Goal: Navigation & Orientation: Find specific page/section

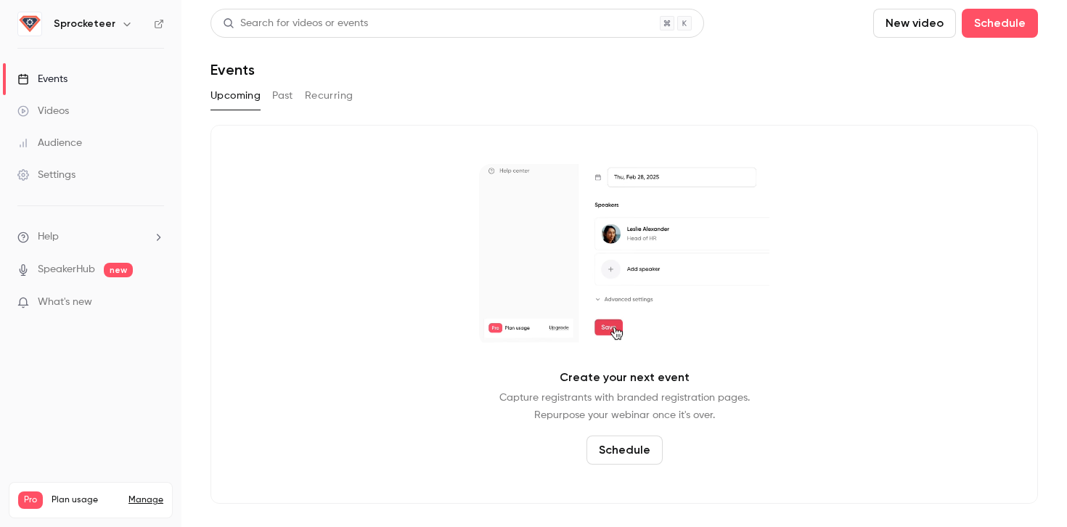
click at [102, 24] on h6 "Sprocketeer" at bounding box center [85, 24] width 62 height 15
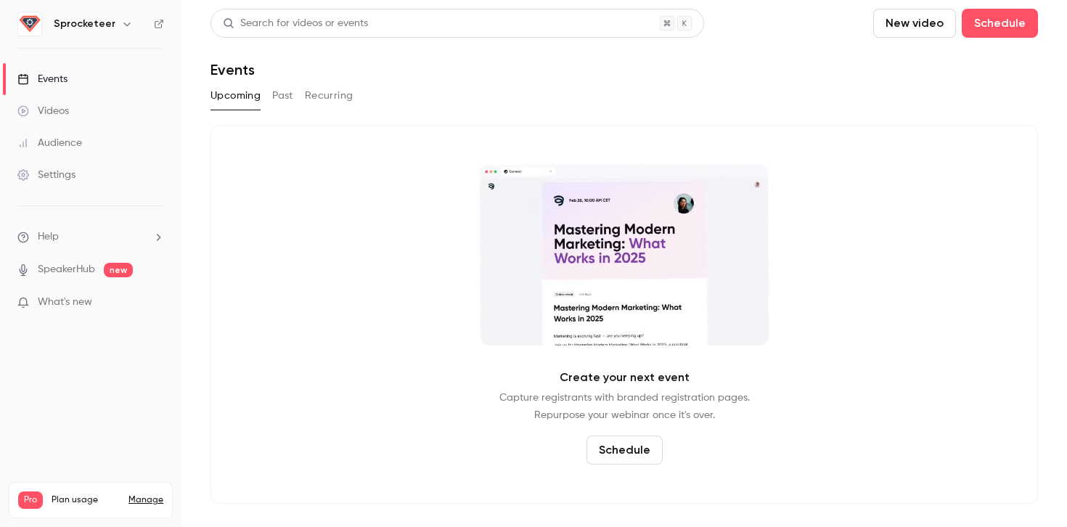
click at [121, 24] on icon "button" at bounding box center [127, 24] width 12 height 12
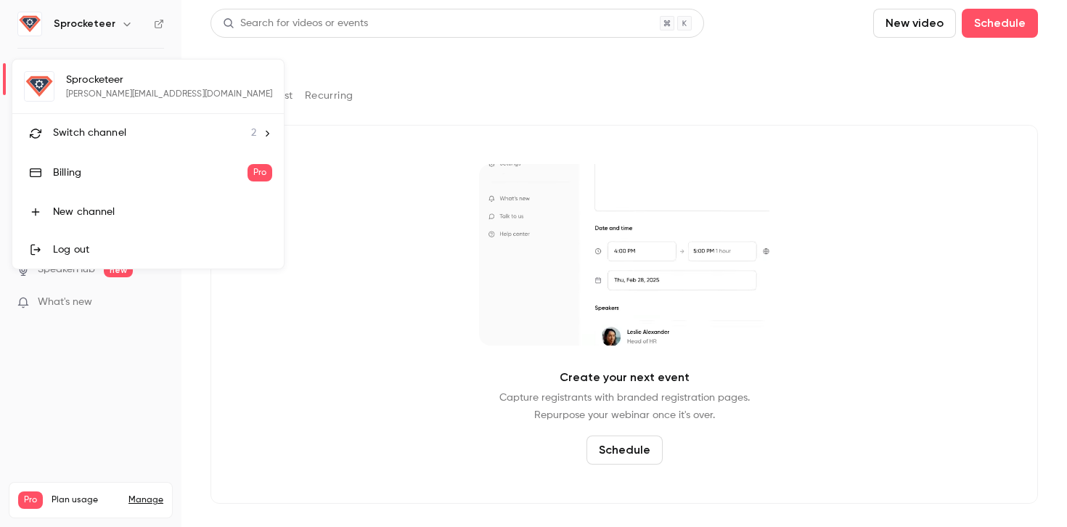
click at [92, 138] on span "Switch channel" at bounding box center [89, 133] width 73 height 15
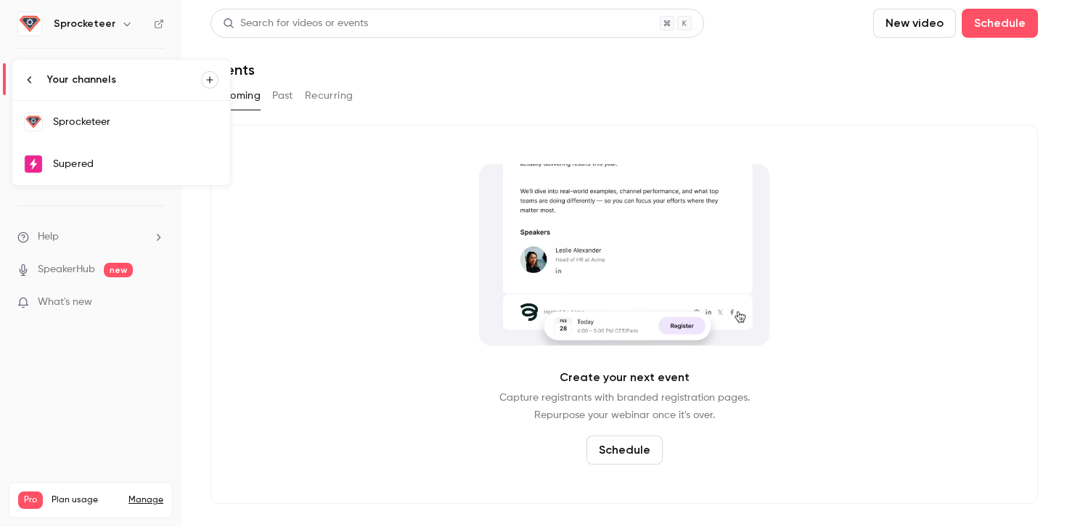
click at [99, 164] on div "Supered" at bounding box center [135, 164] width 165 height 15
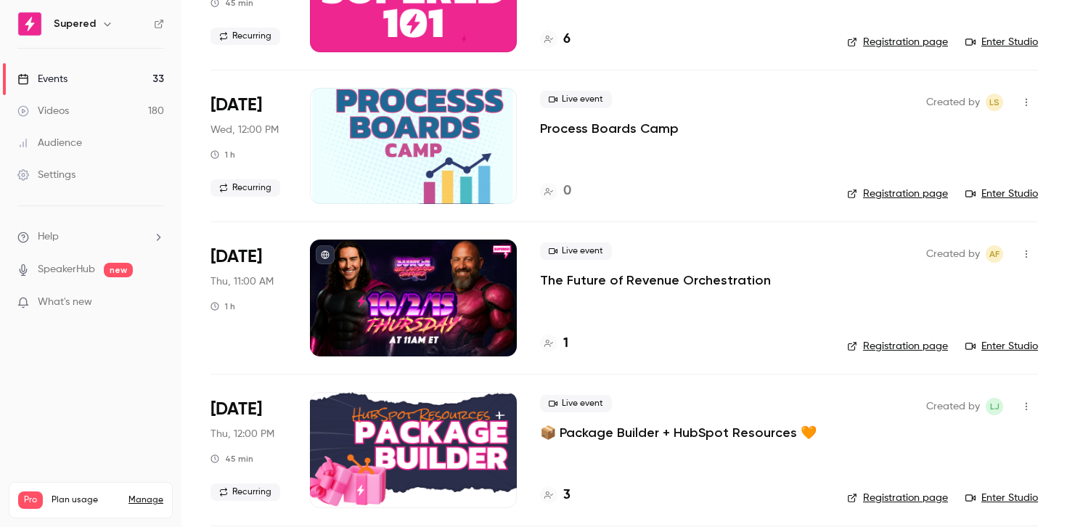
scroll to position [504, 0]
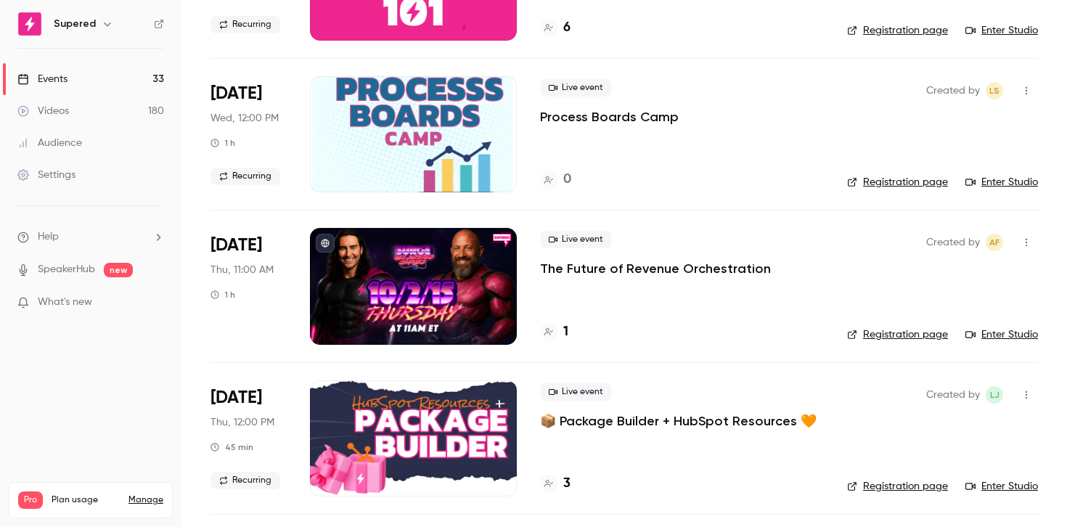
click at [898, 337] on link "Registration page" at bounding box center [897, 334] width 101 height 15
